Goal: Task Accomplishment & Management: Manage account settings

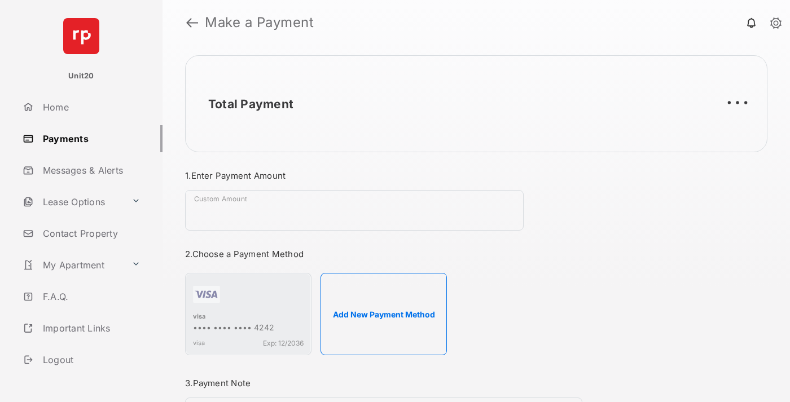
click at [88, 138] on link "Payments" at bounding box center [90, 138] width 144 height 27
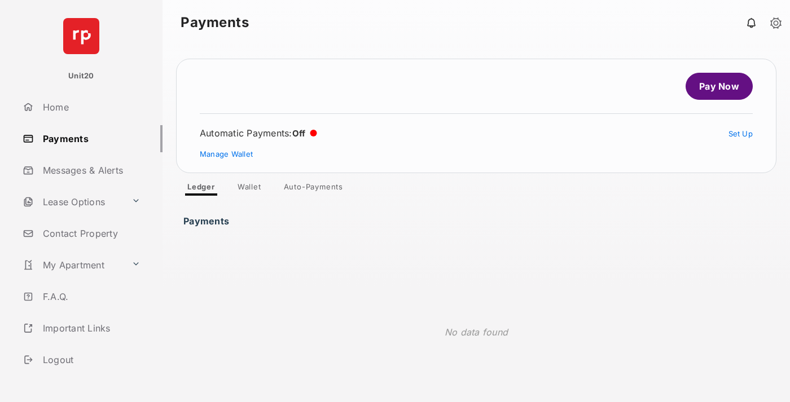
click at [314, 189] on link "Auto-Payments" at bounding box center [313, 189] width 77 height 14
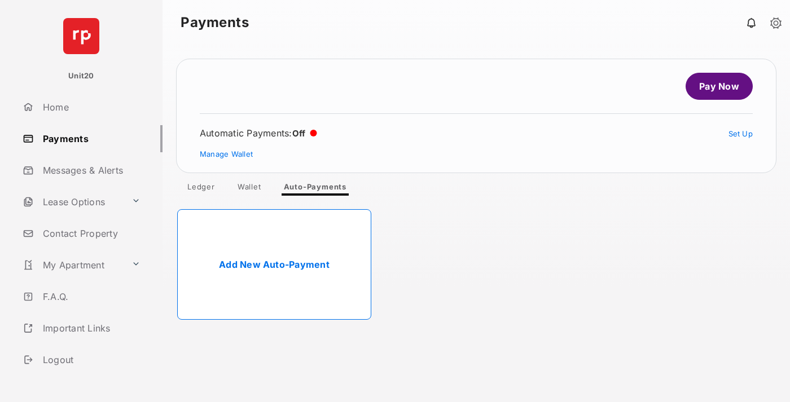
click at [274, 265] on link "Add New Auto-Payment" at bounding box center [274, 264] width 194 height 111
